Goal: Check status: Check status

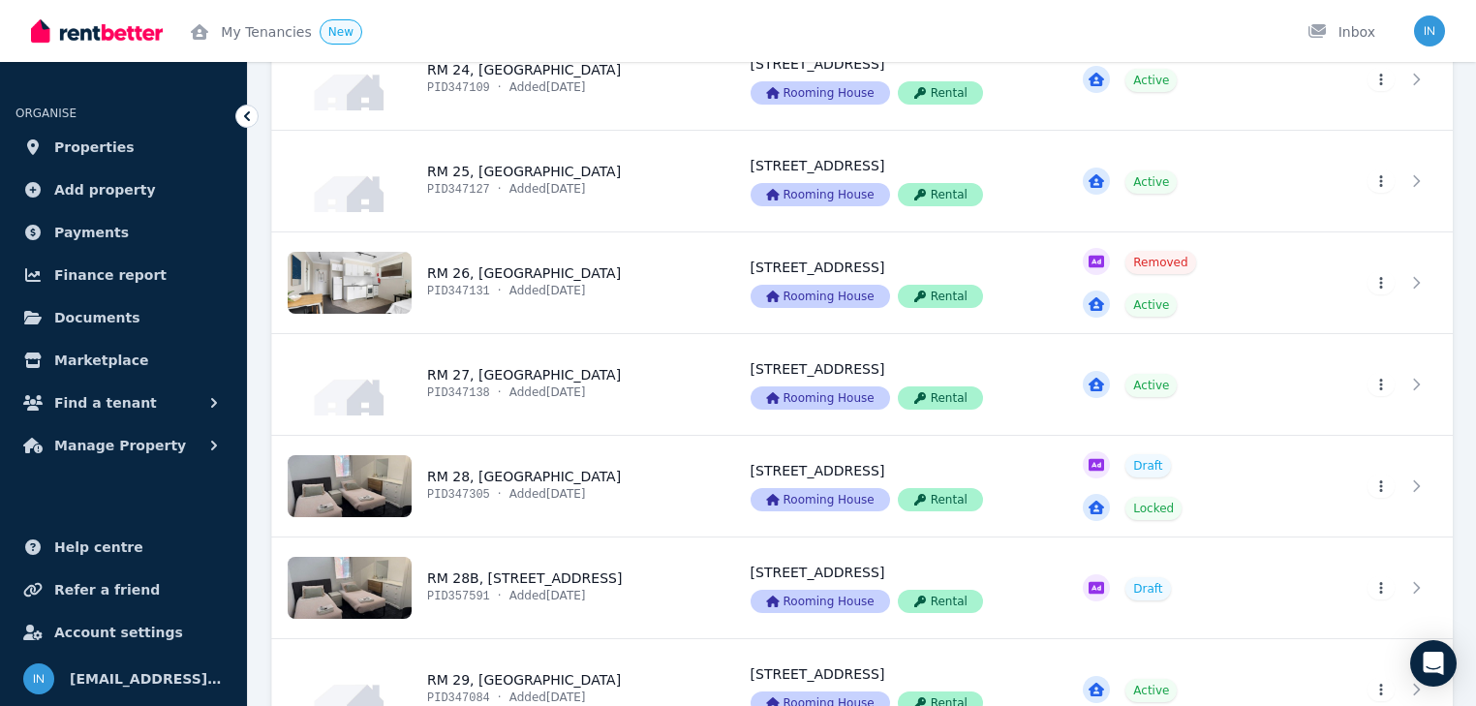
scroll to position [2878, 0]
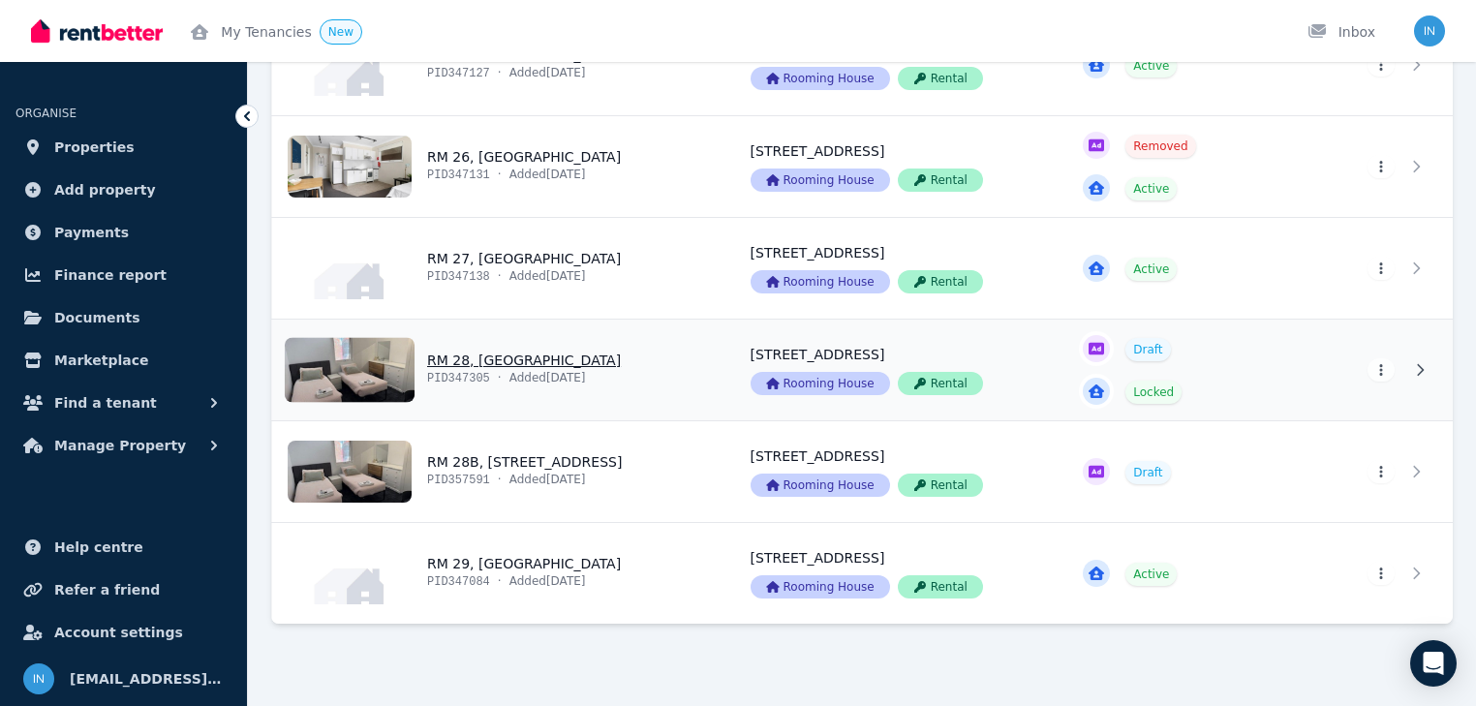
click at [481, 355] on link "View property details" at bounding box center [499, 370] width 455 height 101
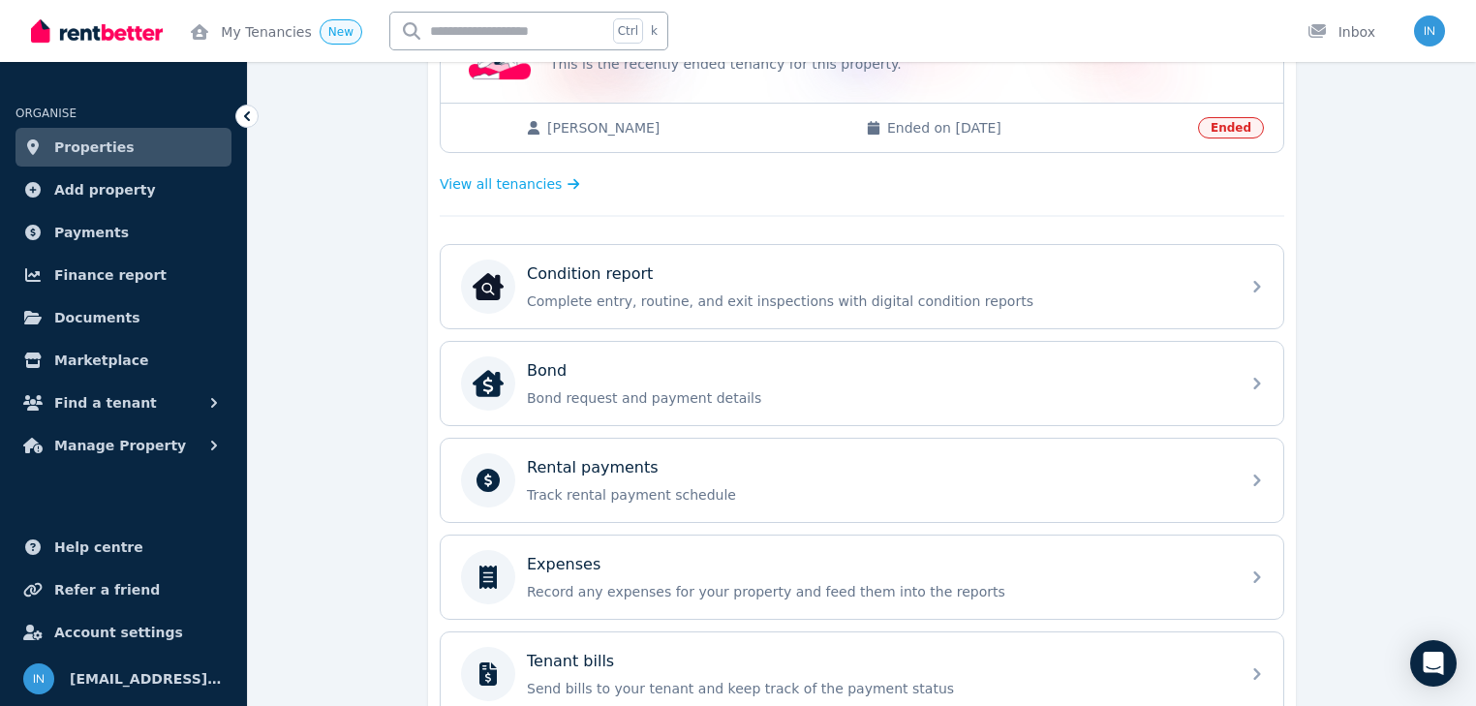
scroll to position [697, 0]
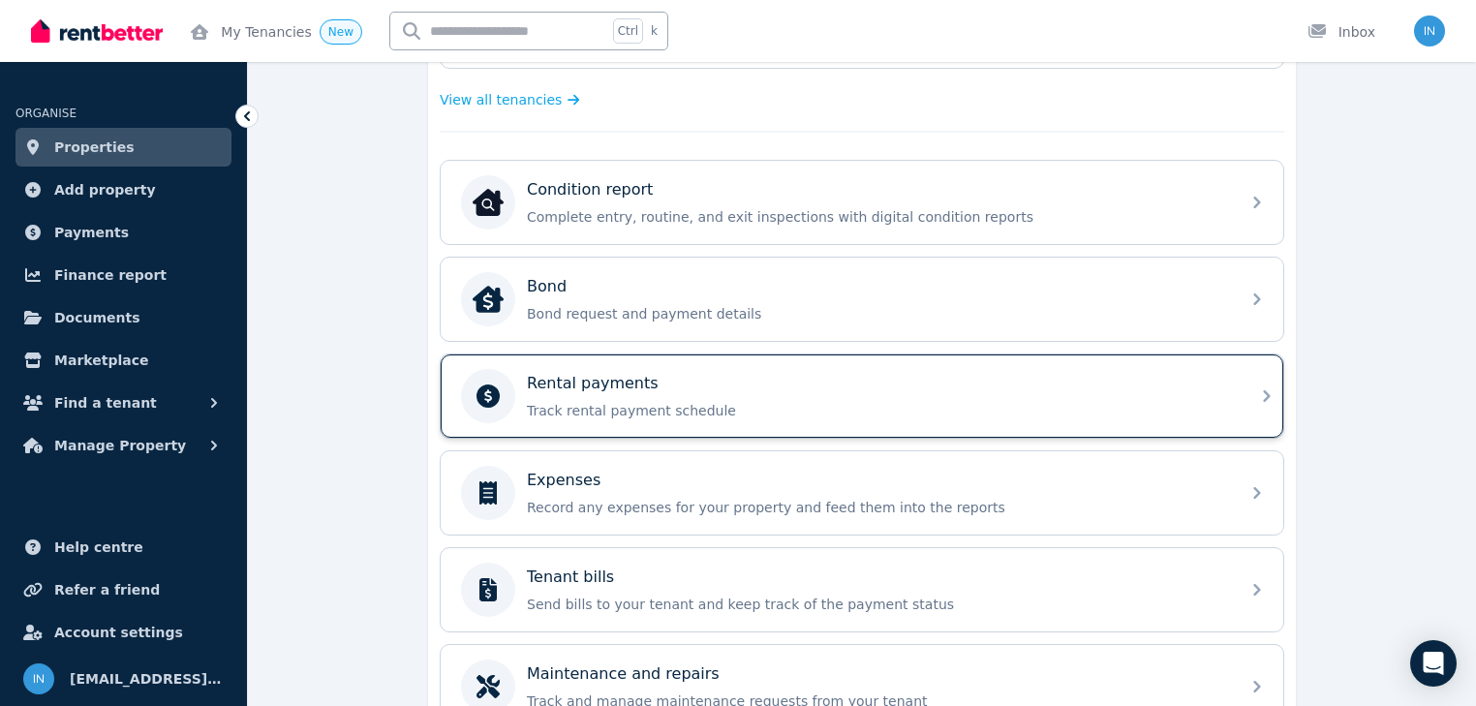
click at [640, 379] on p "Rental payments" at bounding box center [593, 383] width 132 height 23
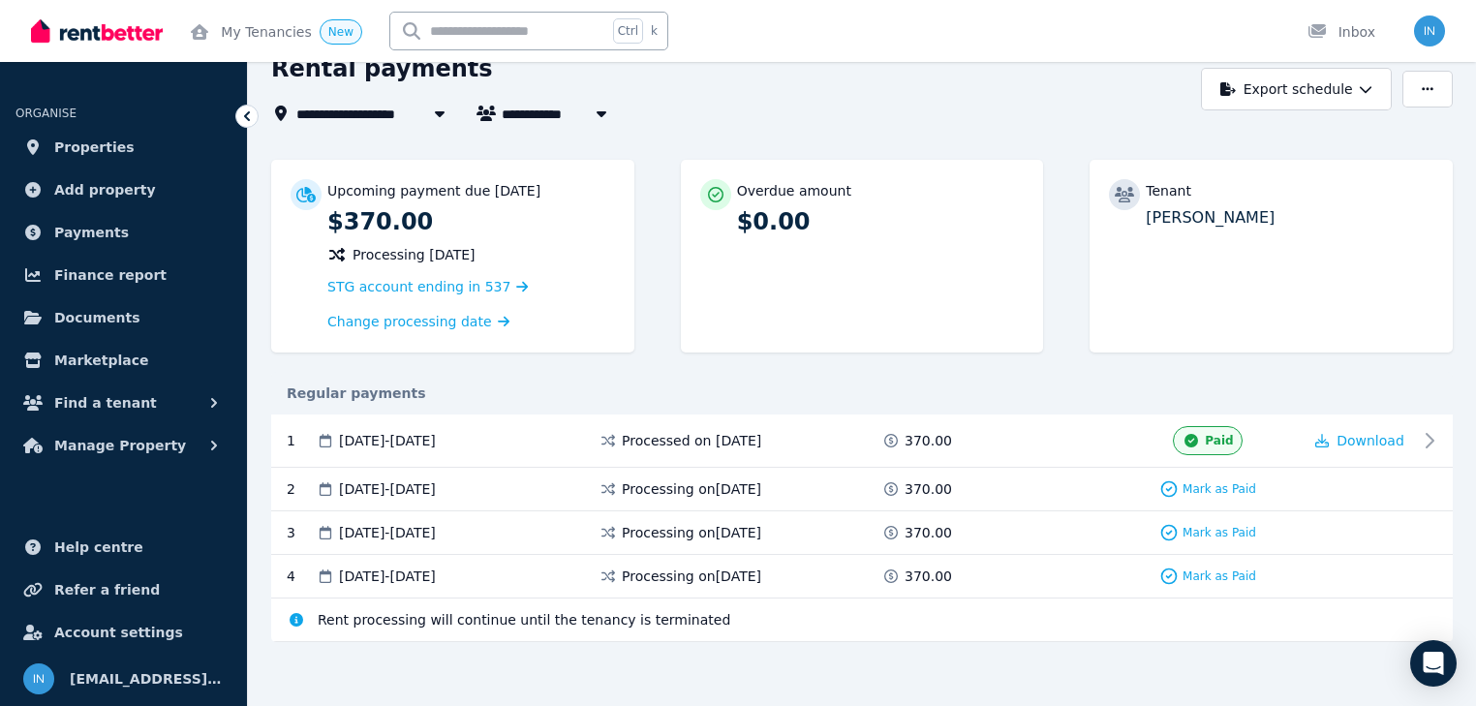
scroll to position [97, 0]
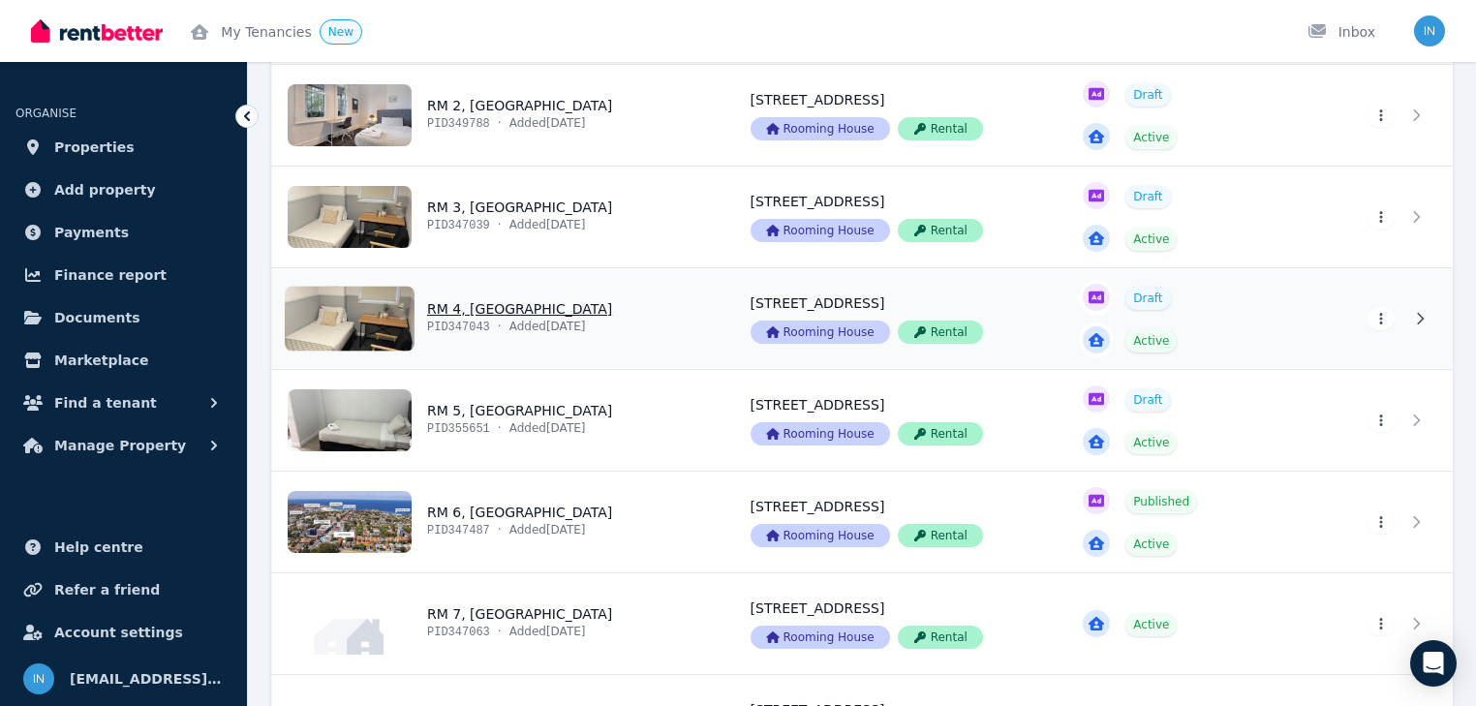
scroll to position [310, 0]
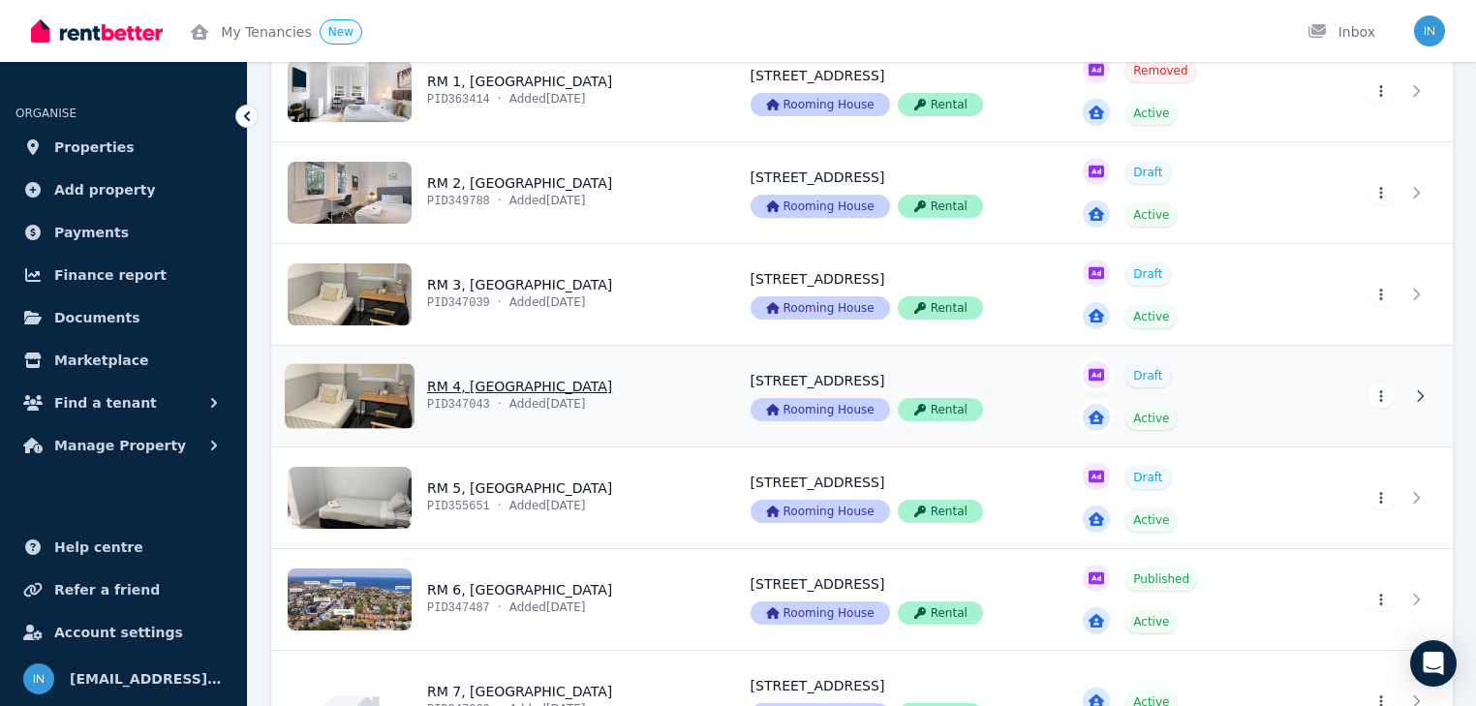
click at [463, 389] on link "View property details" at bounding box center [499, 396] width 455 height 101
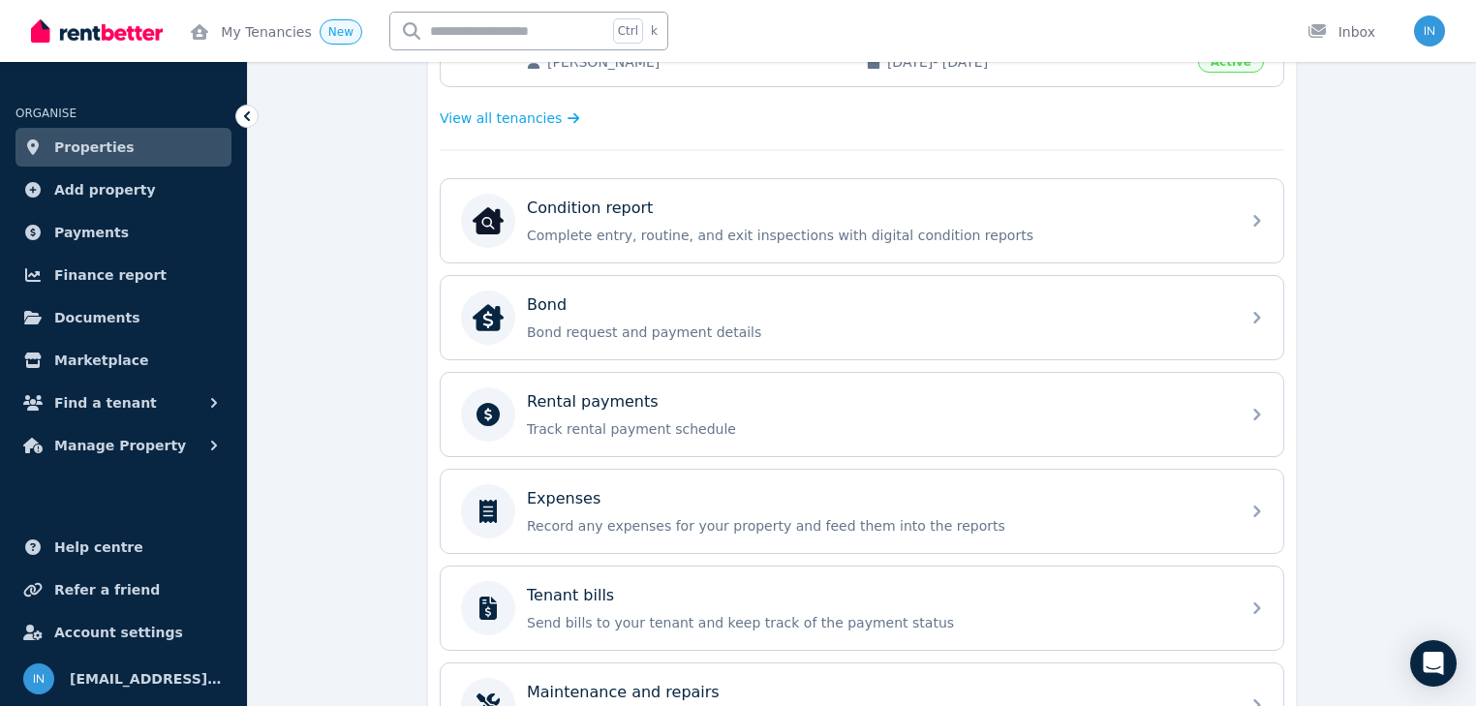
scroll to position [697, 0]
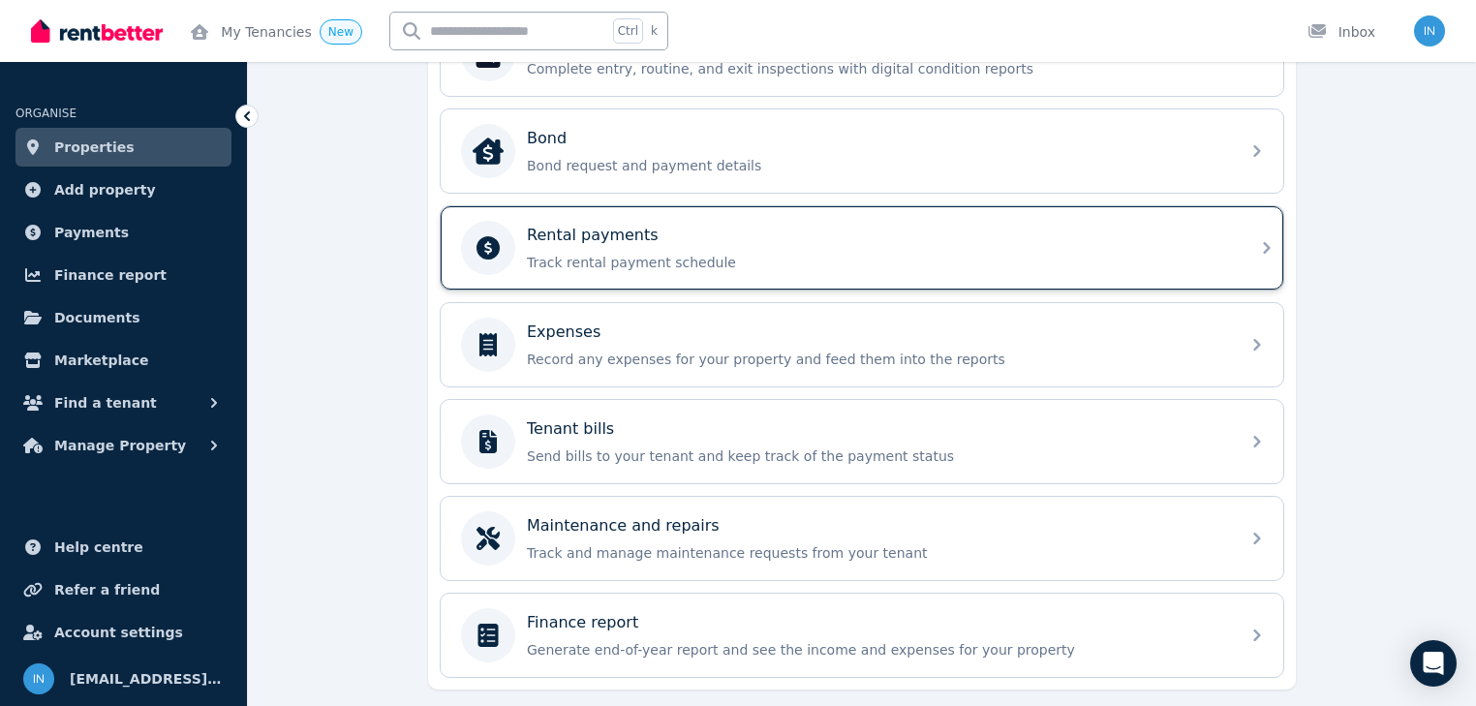
click at [584, 232] on p "Rental payments" at bounding box center [593, 235] width 132 height 23
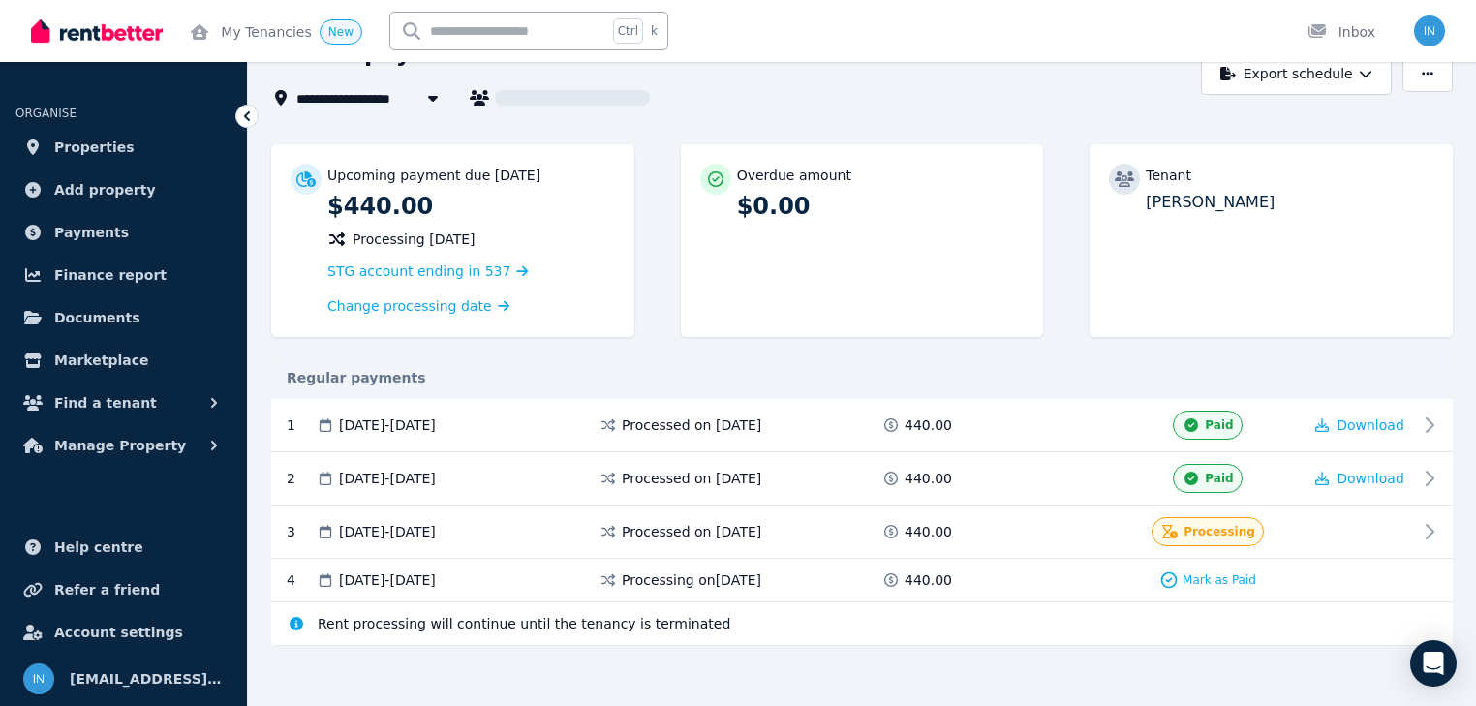
scroll to position [115, 0]
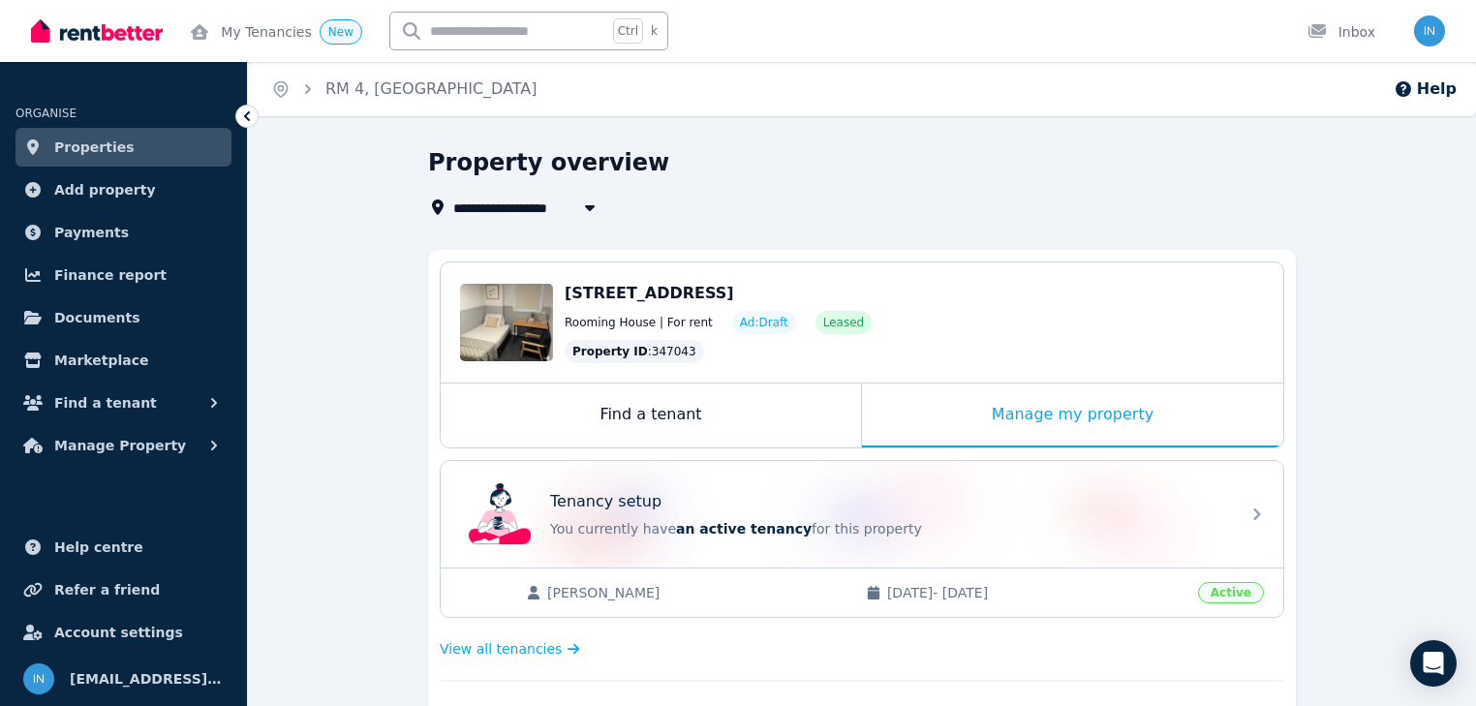
click at [105, 154] on span "Properties" at bounding box center [94, 147] width 80 height 23
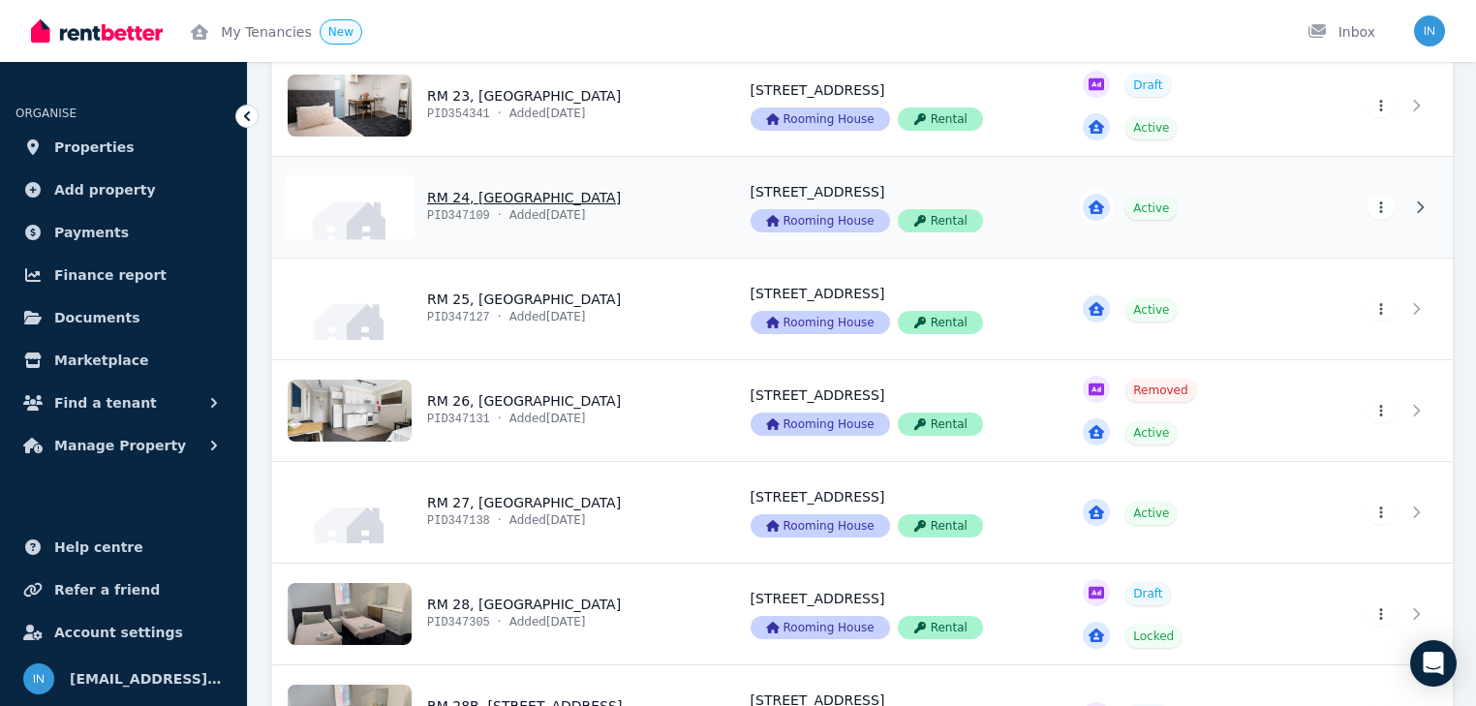
scroll to position [2878, 0]
